Goal: Transaction & Acquisition: Book appointment/travel/reservation

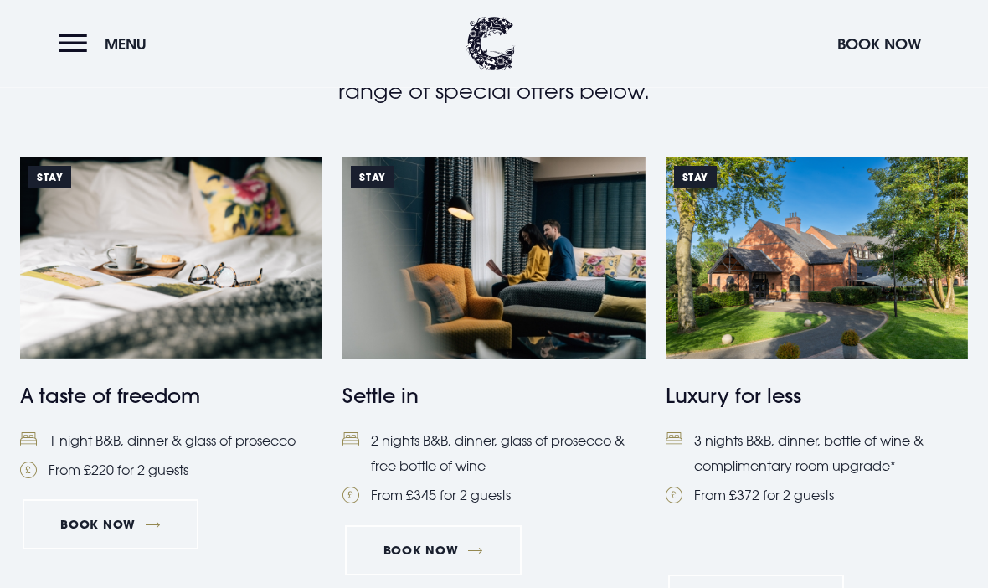
scroll to position [653, 0]
click at [104, 296] on img at bounding box center [171, 258] width 302 height 202
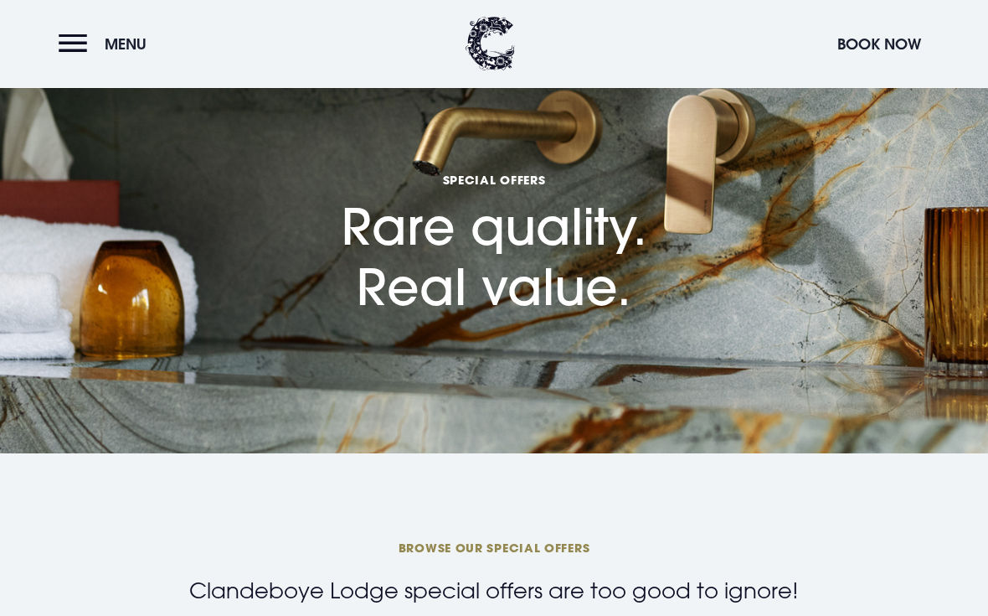
scroll to position [0, 0]
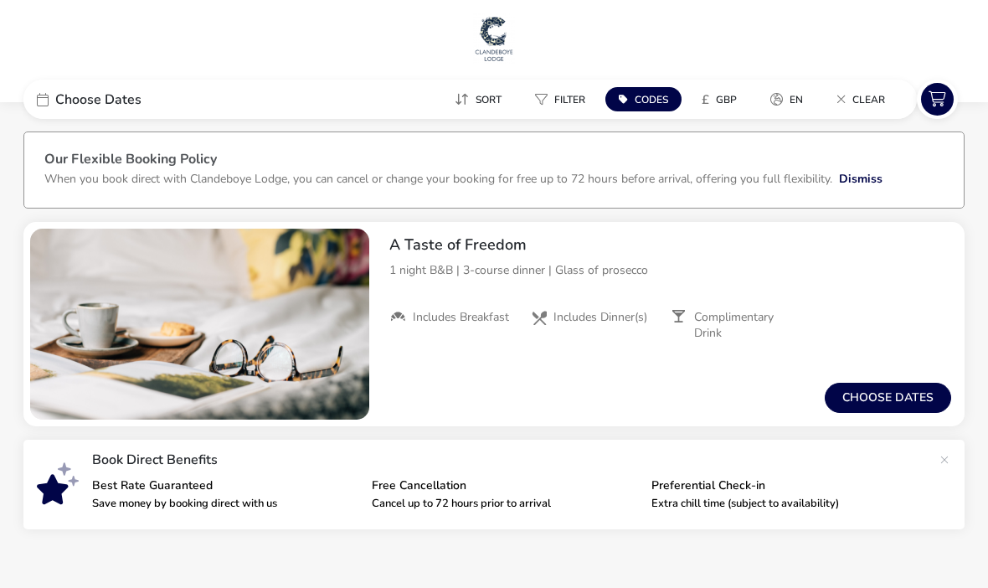
scroll to position [51, 0]
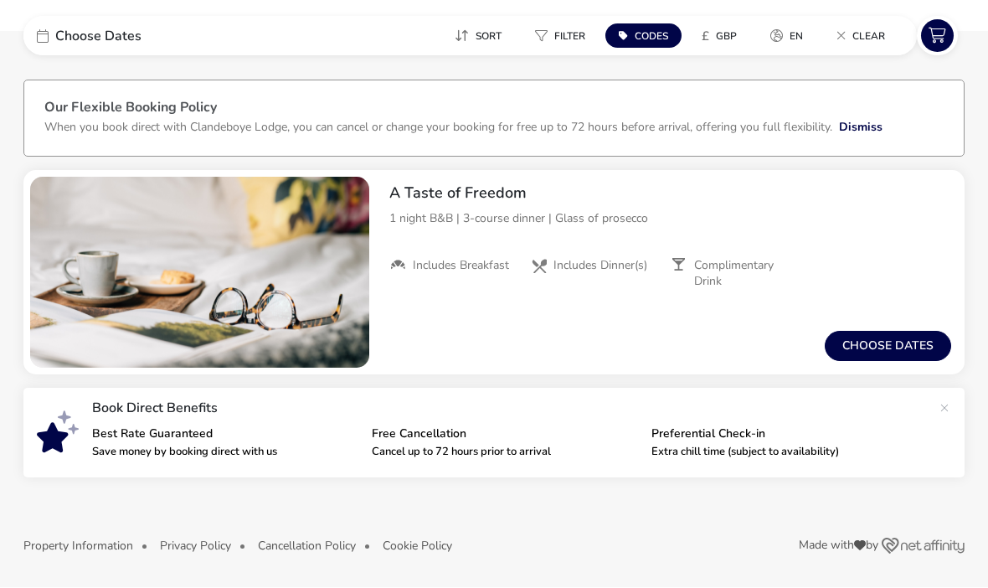
click at [920, 345] on button "Choose dates" at bounding box center [888, 347] width 126 height 30
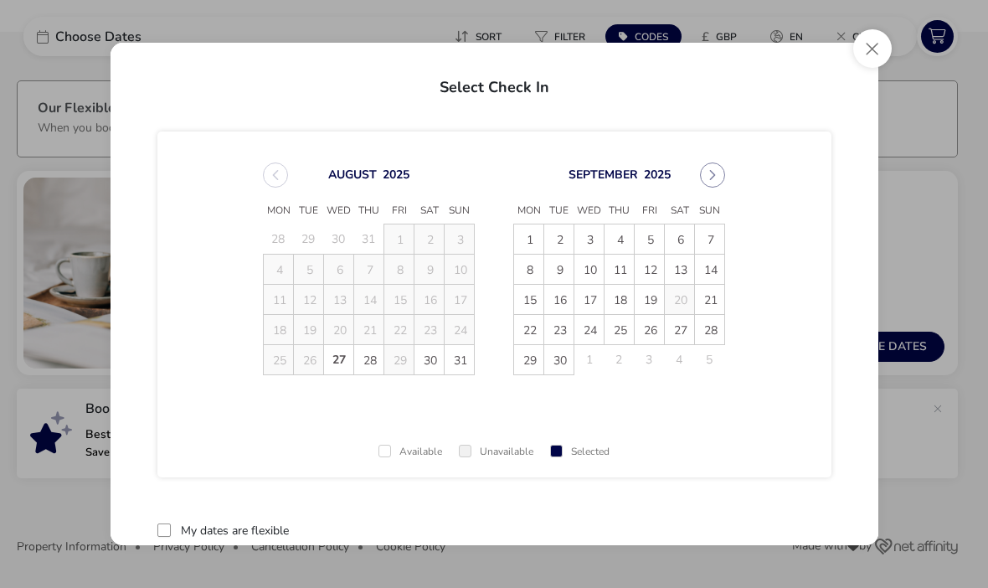
click at [650, 302] on span "19" at bounding box center [650, 300] width 29 height 29
click at [674, 305] on span "20" at bounding box center [680, 300] width 29 height 29
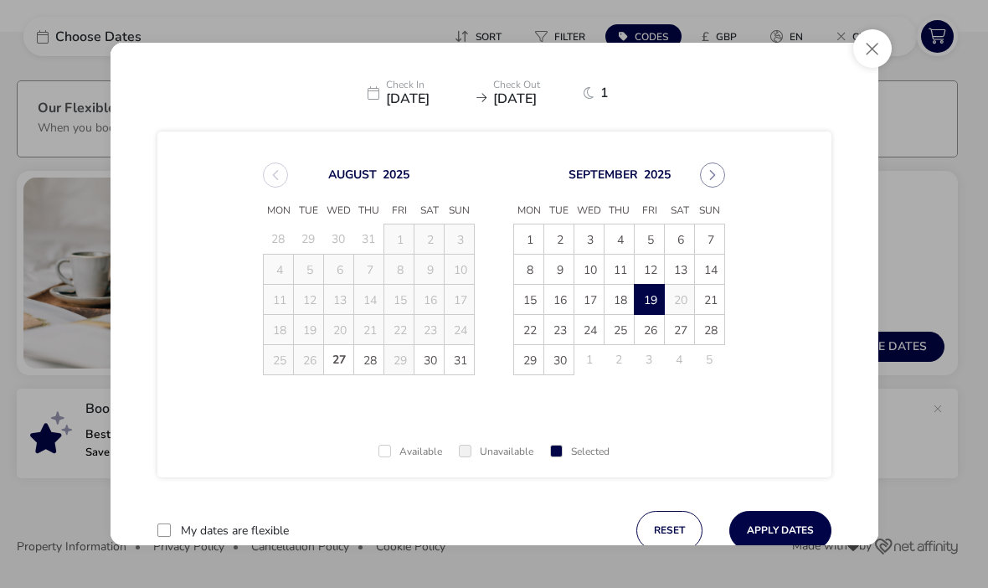
click at [788, 533] on button "Apply Dates" at bounding box center [780, 530] width 102 height 39
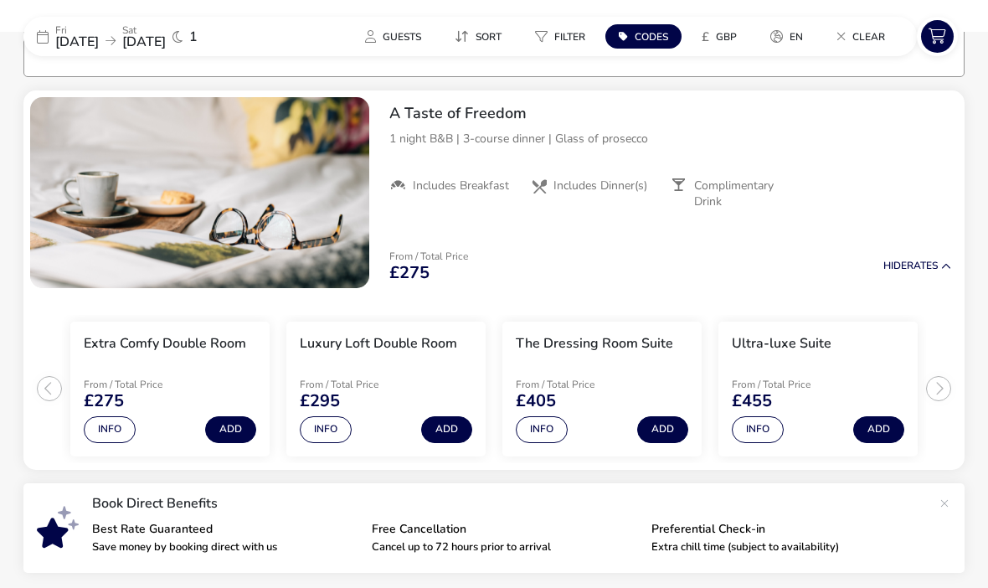
scroll to position [134, 0]
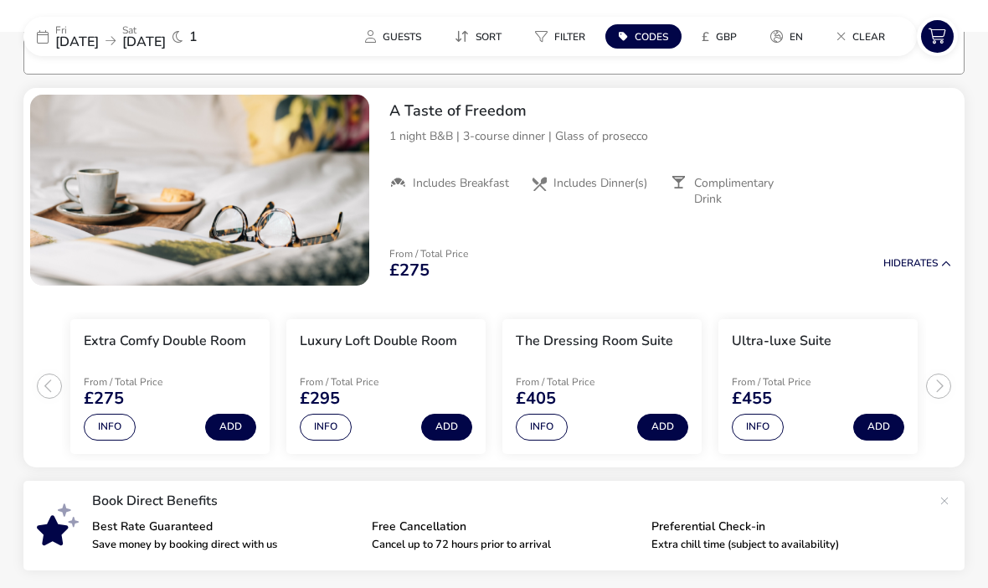
click at [635, 343] on h3 "The Dressing Room Suite" at bounding box center [594, 341] width 157 height 18
click at [531, 431] on button "Info" at bounding box center [542, 427] width 52 height 27
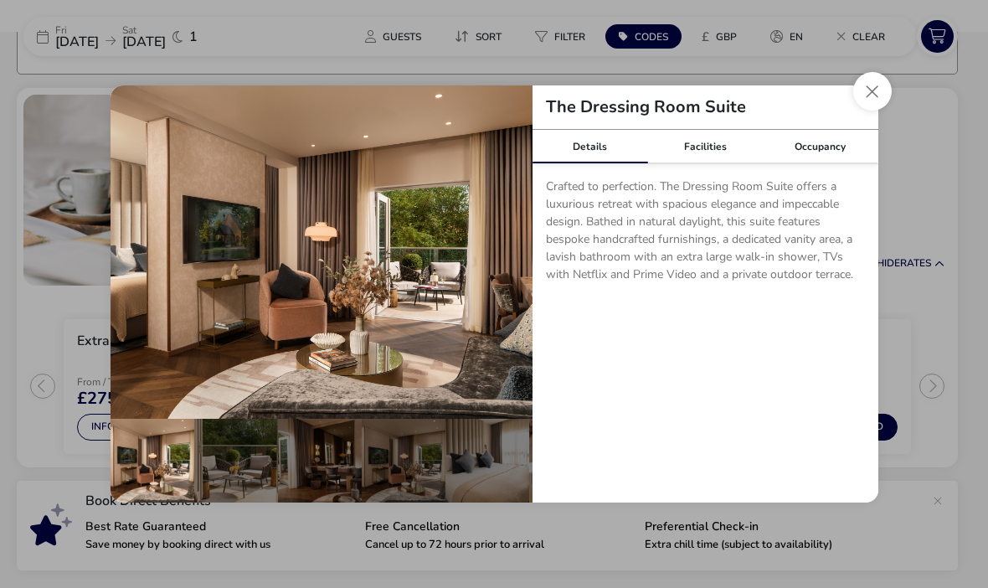
click at [509, 250] on button "details" at bounding box center [508, 252] width 34 height 34
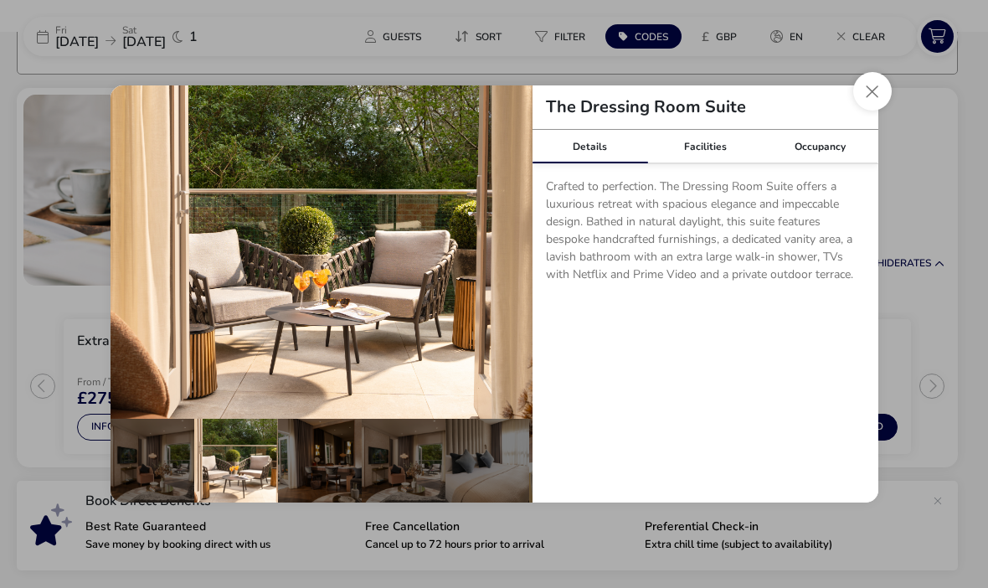
click at [513, 253] on button "details" at bounding box center [508, 252] width 34 height 34
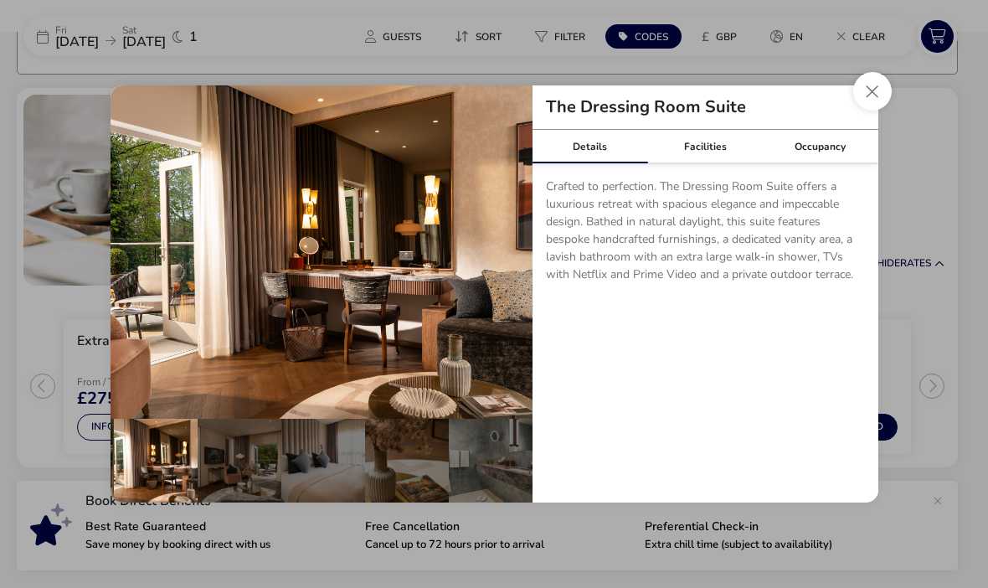
click at [517, 255] on button "details" at bounding box center [508, 252] width 34 height 34
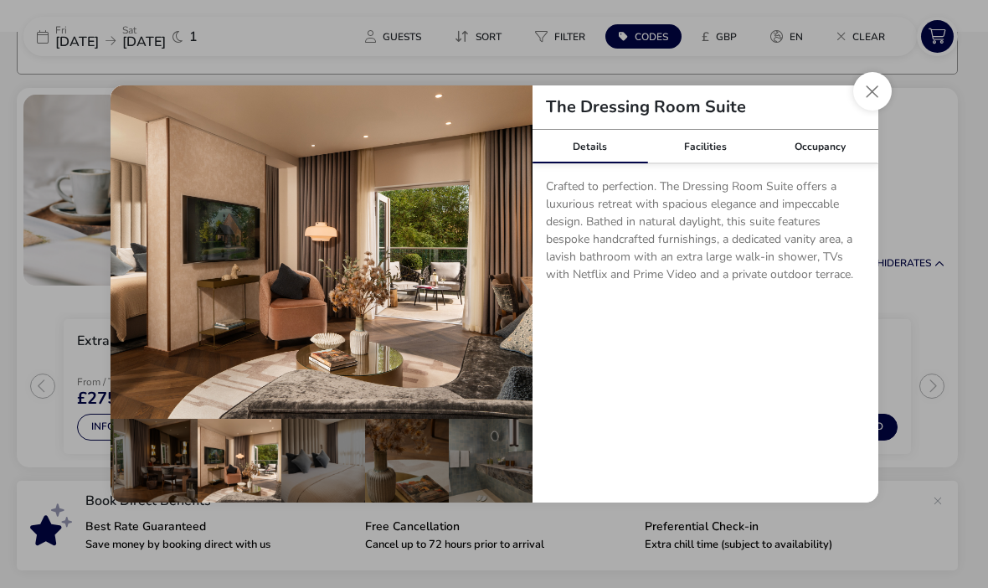
click at [520, 256] on button "details" at bounding box center [508, 252] width 34 height 34
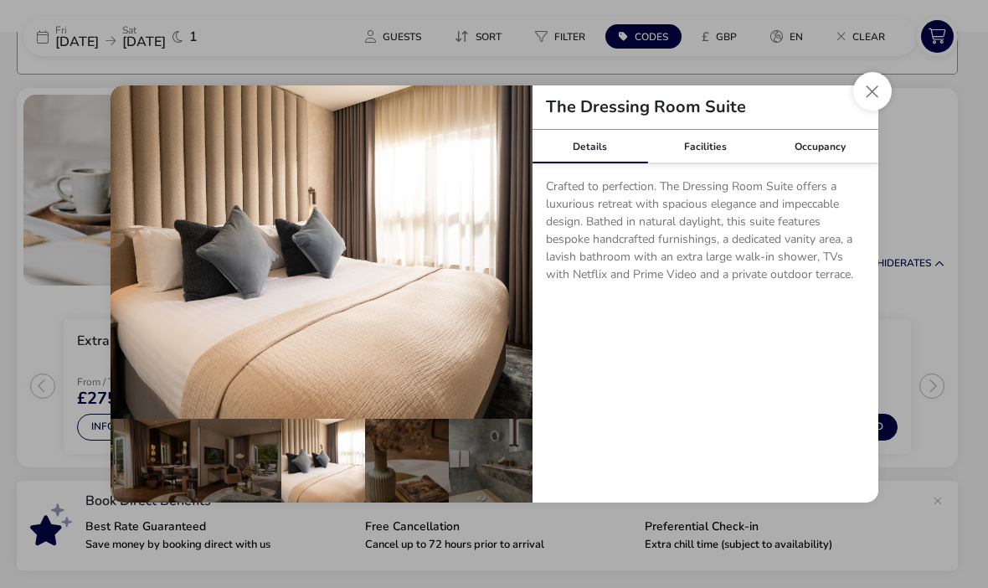
click at [513, 262] on button "details" at bounding box center [508, 252] width 34 height 34
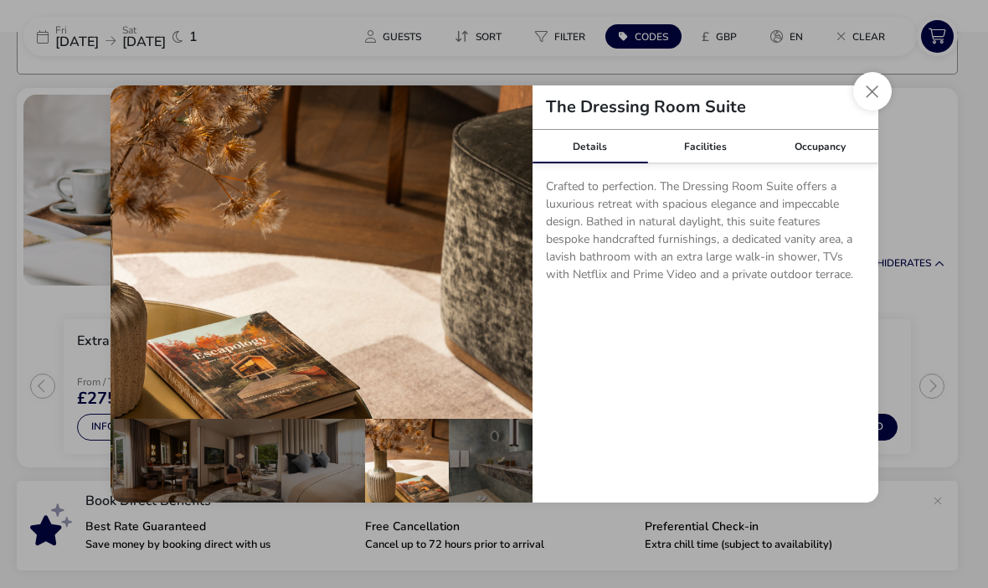
click at [523, 264] on img "details" at bounding box center [322, 251] width 422 height 333
click at [504, 258] on button "details" at bounding box center [508, 252] width 34 height 34
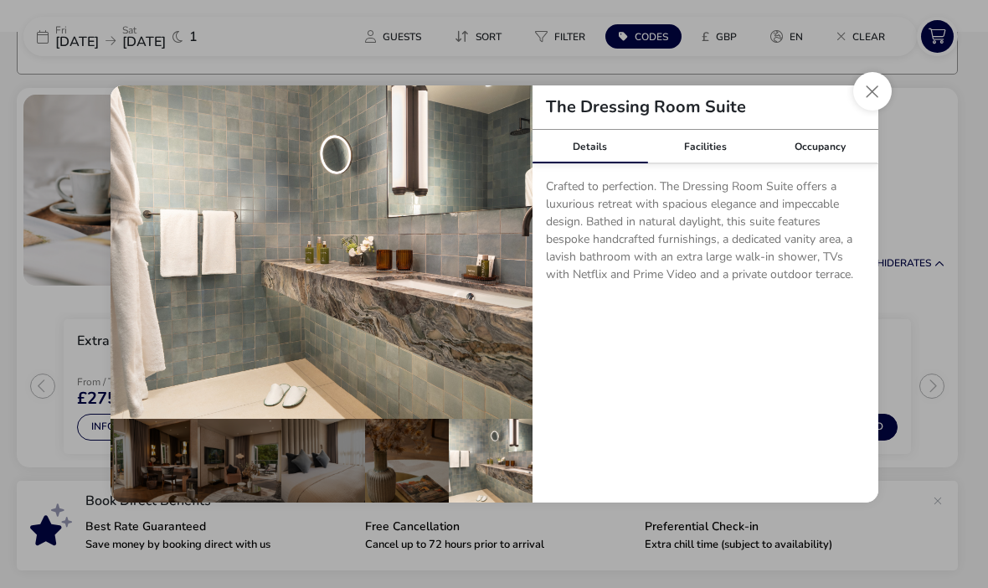
click at [497, 246] on button "details" at bounding box center [508, 252] width 34 height 34
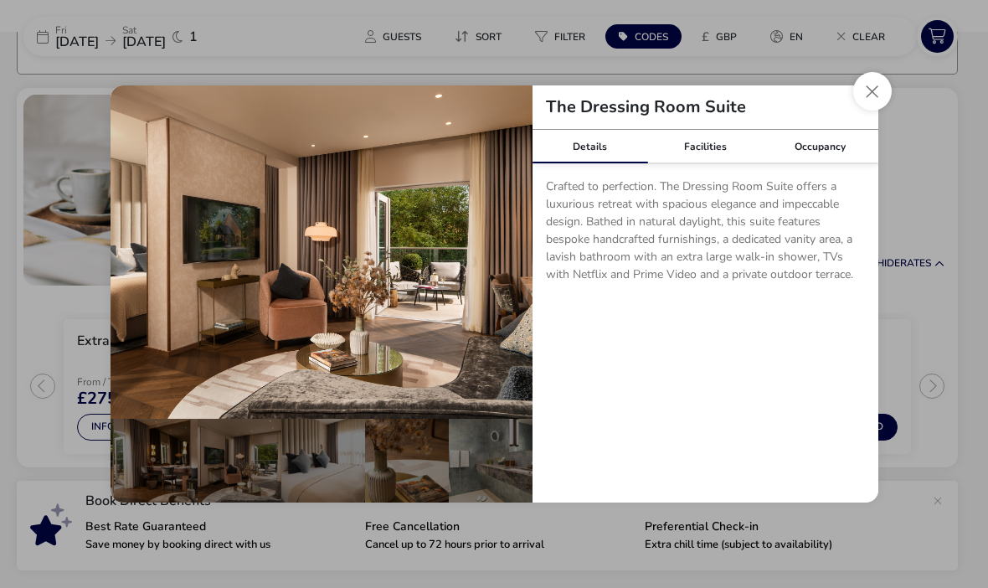
scroll to position [0, 0]
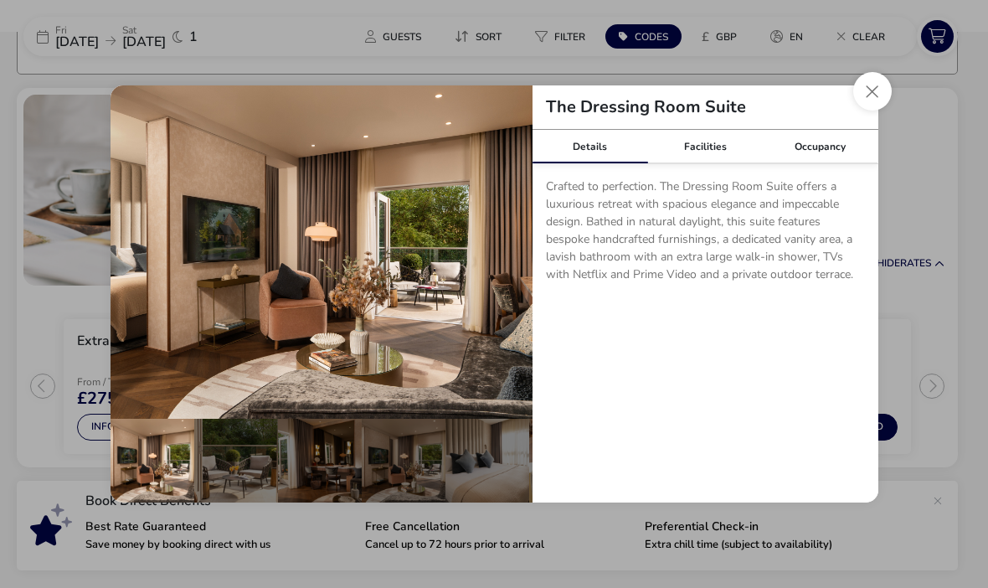
click at [580, 286] on p "Crafted to perfection. The Dressing Room Suite offers a luxurious retreat with …" at bounding box center [705, 234] width 319 height 112
click at [872, 96] on button "Close dialog" at bounding box center [872, 91] width 39 height 39
